Goal: Navigation & Orientation: Find specific page/section

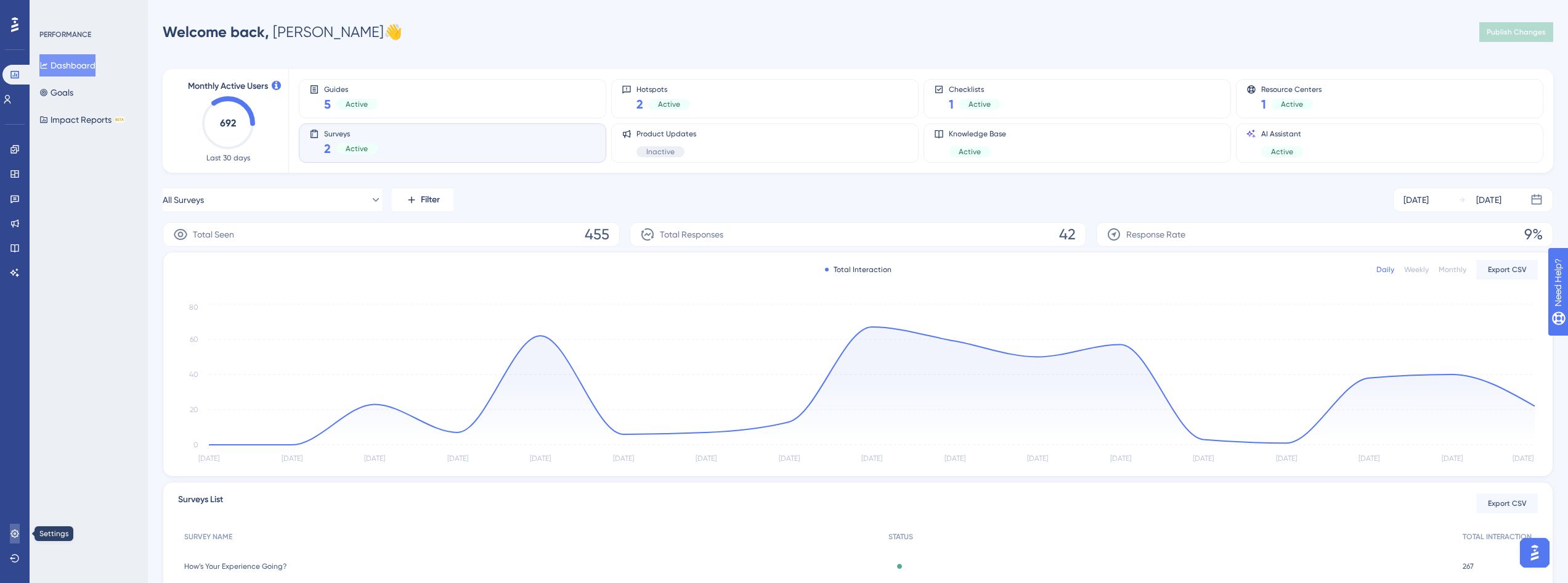
click at [19, 540] on link at bounding box center [14, 533] width 10 height 19
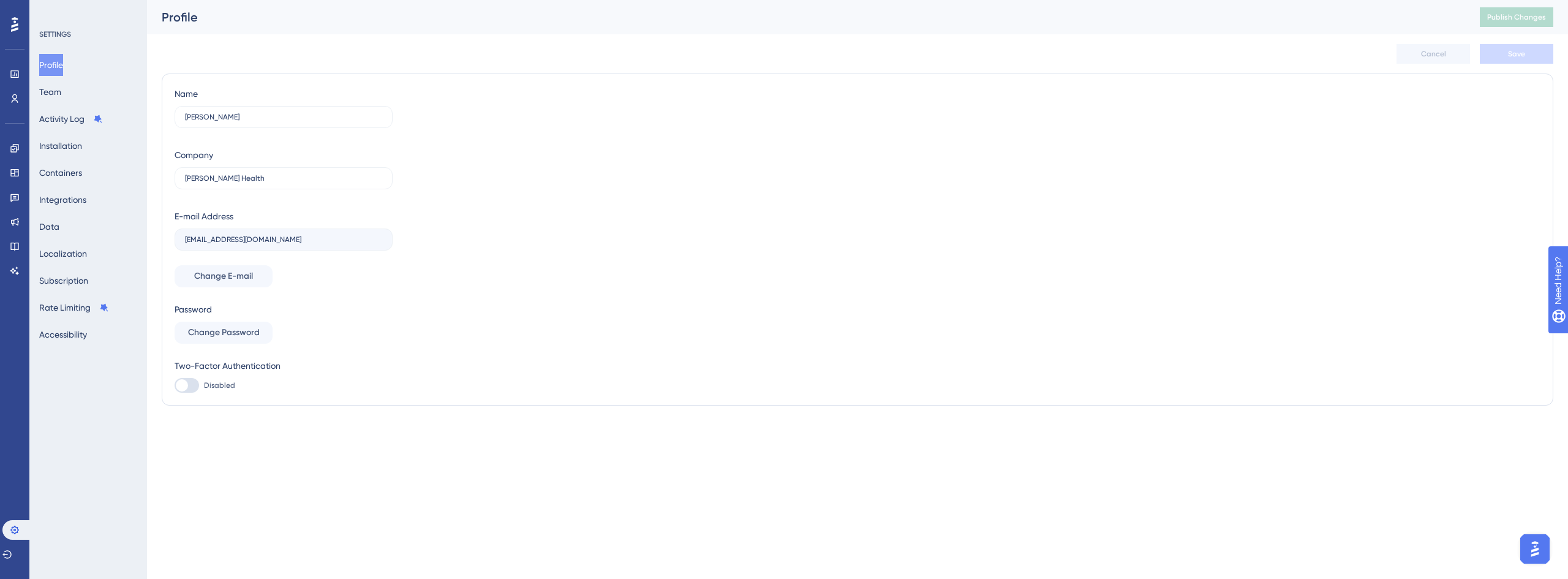
click at [36, 87] on div "SETTINGS Profile Team Activity Log Installation Containers Integrations Data Lo…" at bounding box center [88, 290] width 118 height 579
click at [56, 91] on button "Team" at bounding box center [50, 92] width 22 height 22
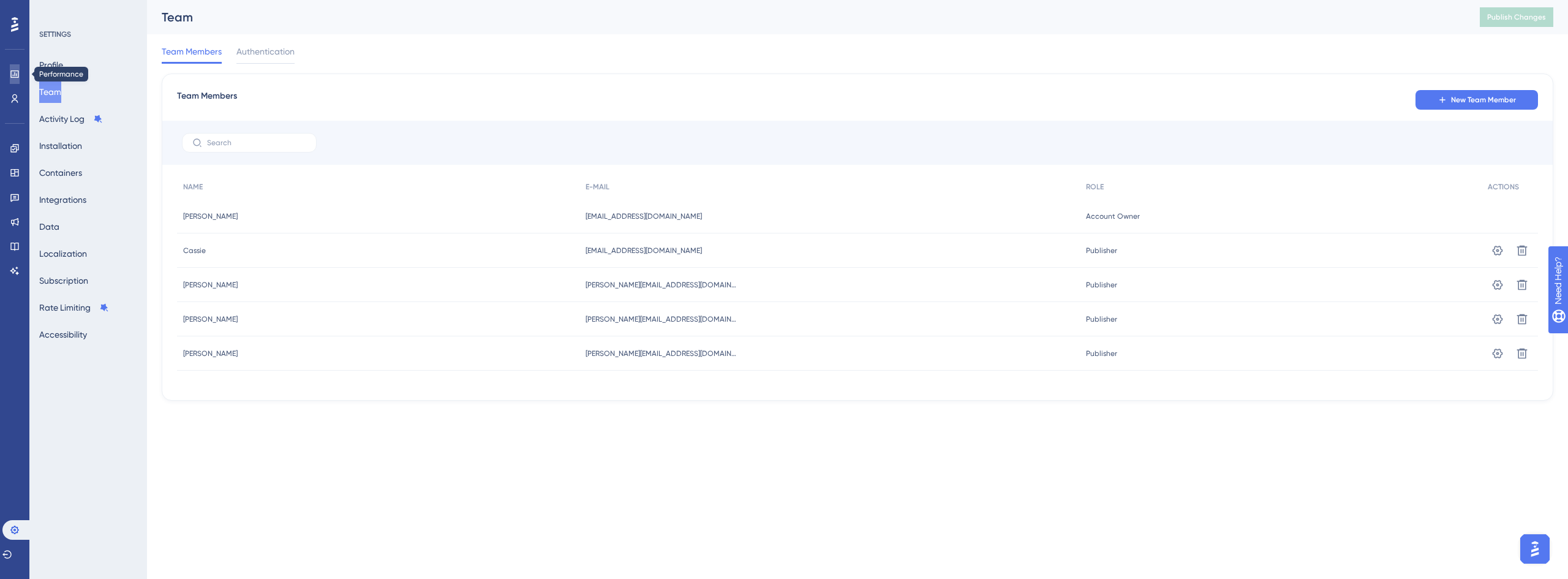
click at [10, 71] on link at bounding box center [14, 74] width 10 height 19
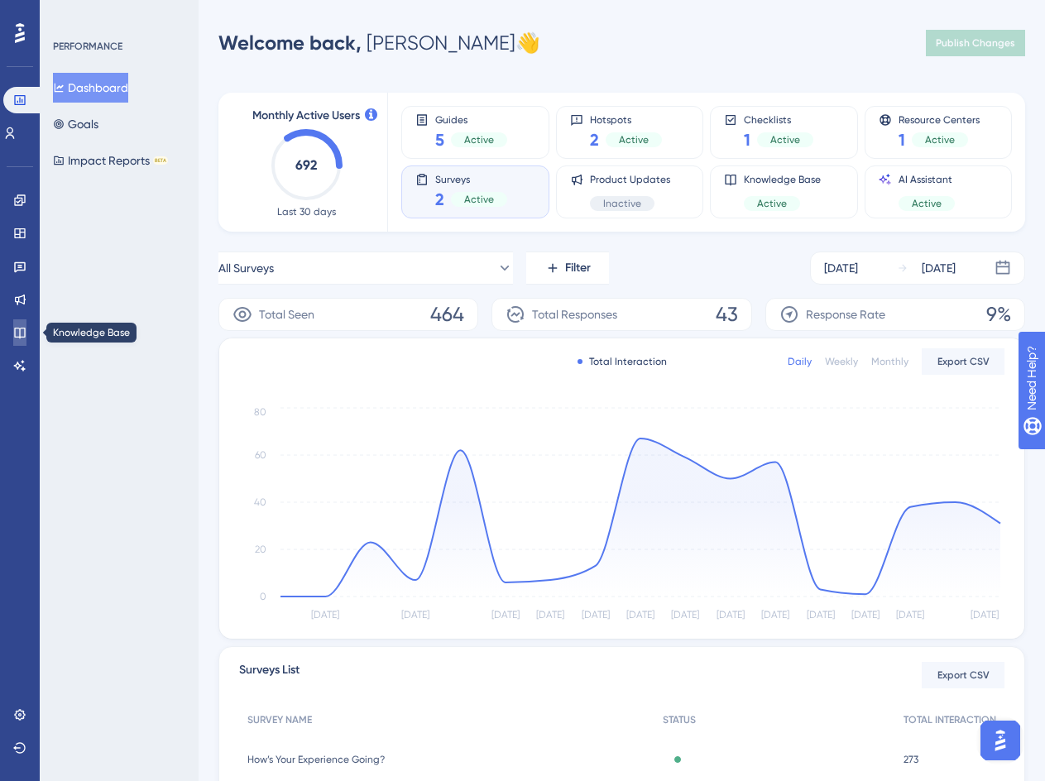
click at [26, 322] on link at bounding box center [19, 332] width 13 height 26
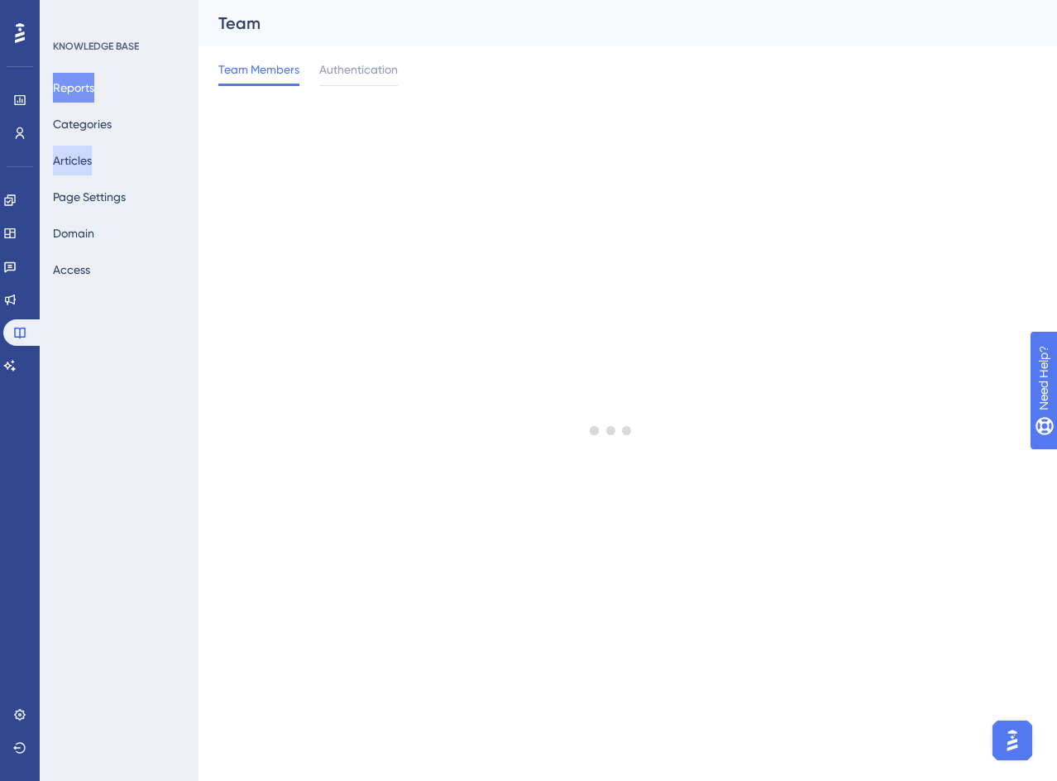
click at [92, 159] on button "Articles" at bounding box center [72, 161] width 39 height 30
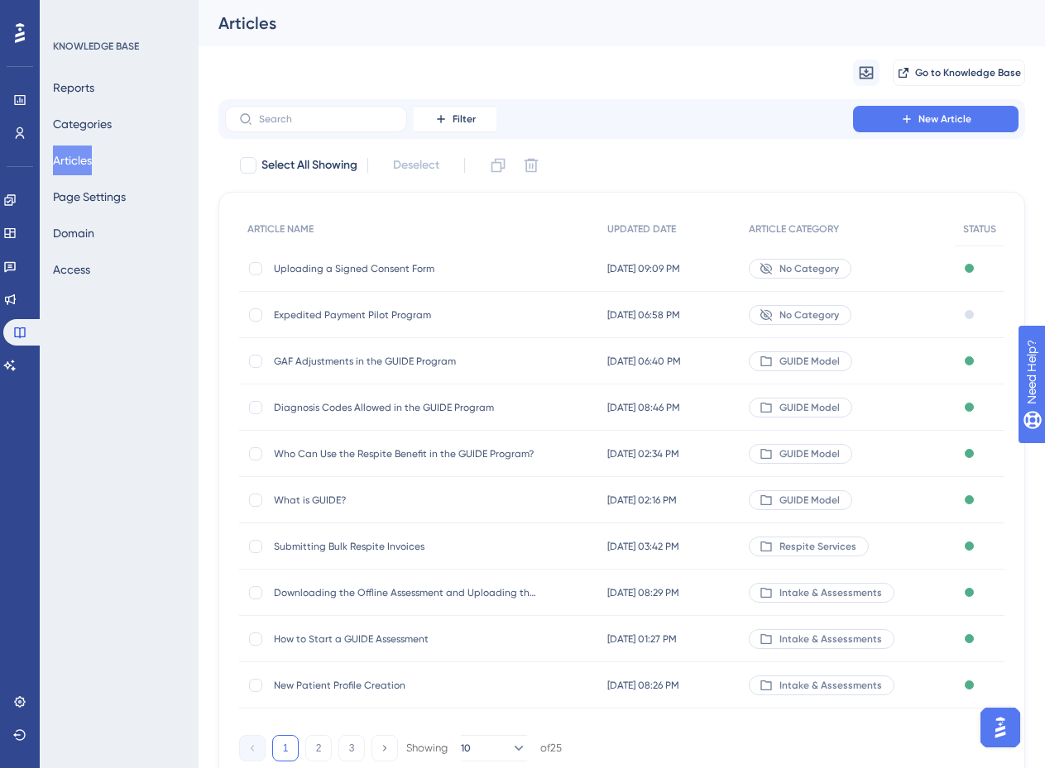
click at [409, 405] on span "Diagnosis Codes Allowed in the GUIDE Program" at bounding box center [406, 407] width 265 height 13
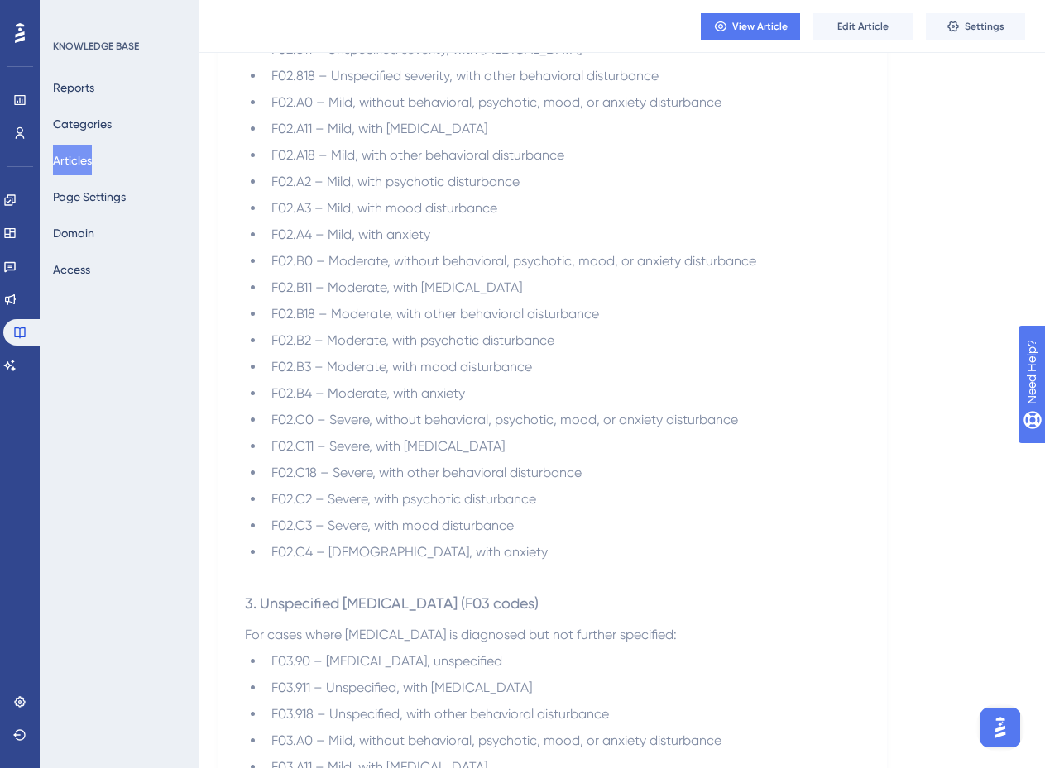
scroll to position [1158, 0]
